Goal: Use online tool/utility: Utilize a website feature to perform a specific function

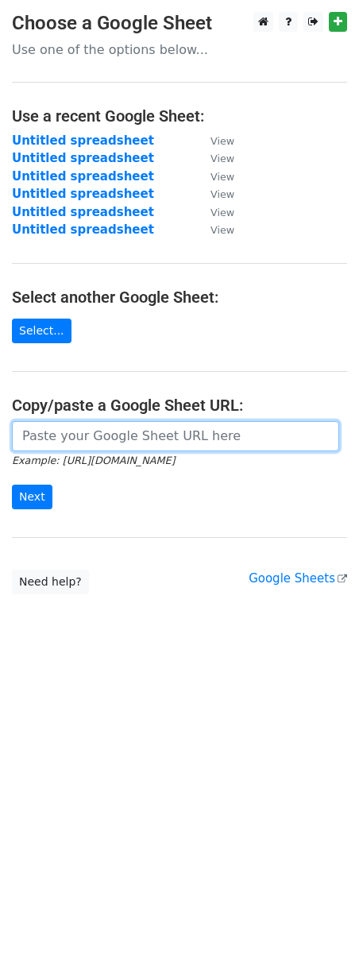
click at [89, 437] on input "url" at bounding box center [175, 436] width 327 height 30
paste input "https://docs.google.com/spreadsheets/d/1HMGMrYjktTYFt7y5rrXew1bgOkDO-8eBT7zLrXZ…"
type input "https://docs.google.com/spreadsheets/d/1HMGMrYjktTYFt7y5rrXew1bgOkDO-8eBT7zLrXZ…"
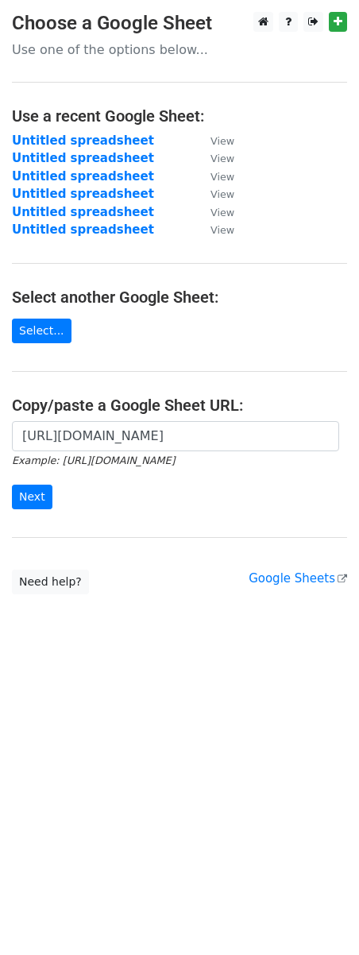
click at [7, 500] on div "https://docs.google.com/spreadsheets/d/1HMGMrYjktTYFt7y5rrXew1bgOkDO-8eBT7zLrXZ…" at bounding box center [179, 473] width 359 height 105
click at [29, 502] on input "Next" at bounding box center [32, 496] width 41 height 25
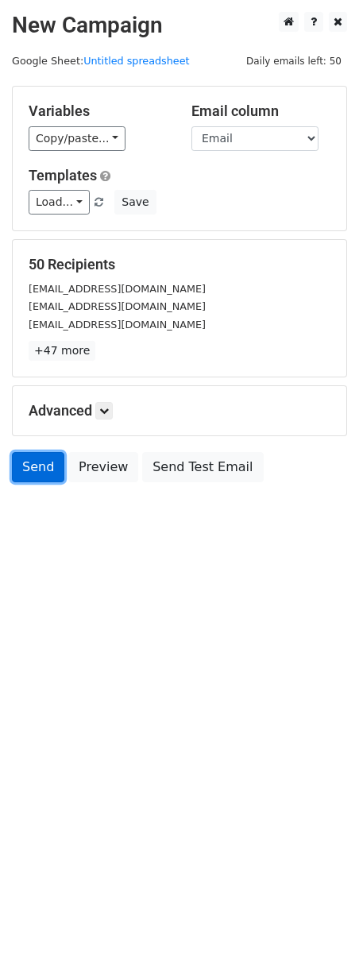
click at [43, 473] on link "Send" at bounding box center [38, 467] width 52 height 30
